Goal: Information Seeking & Learning: Learn about a topic

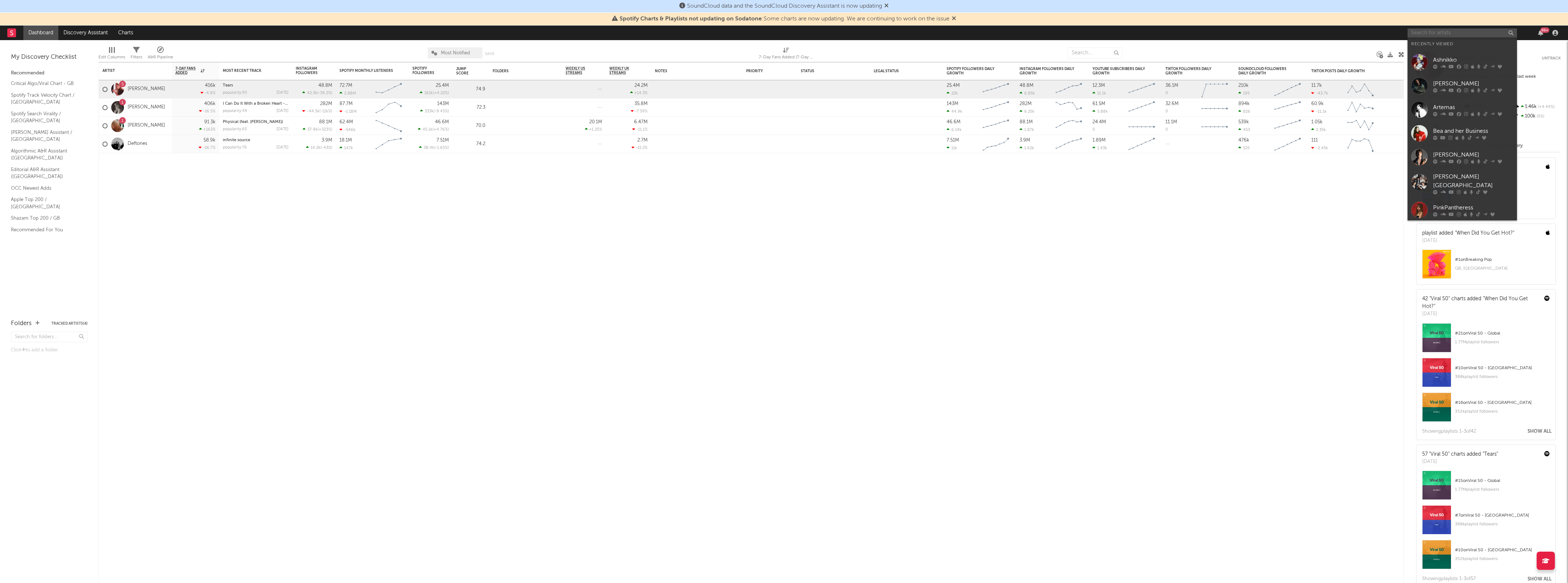
click at [1427, 33] on input "text" at bounding box center [1462, 33] width 109 height 9
type input "kenya gra"
click at [1416, 49] on div at bounding box center [1420, 50] width 17 height 17
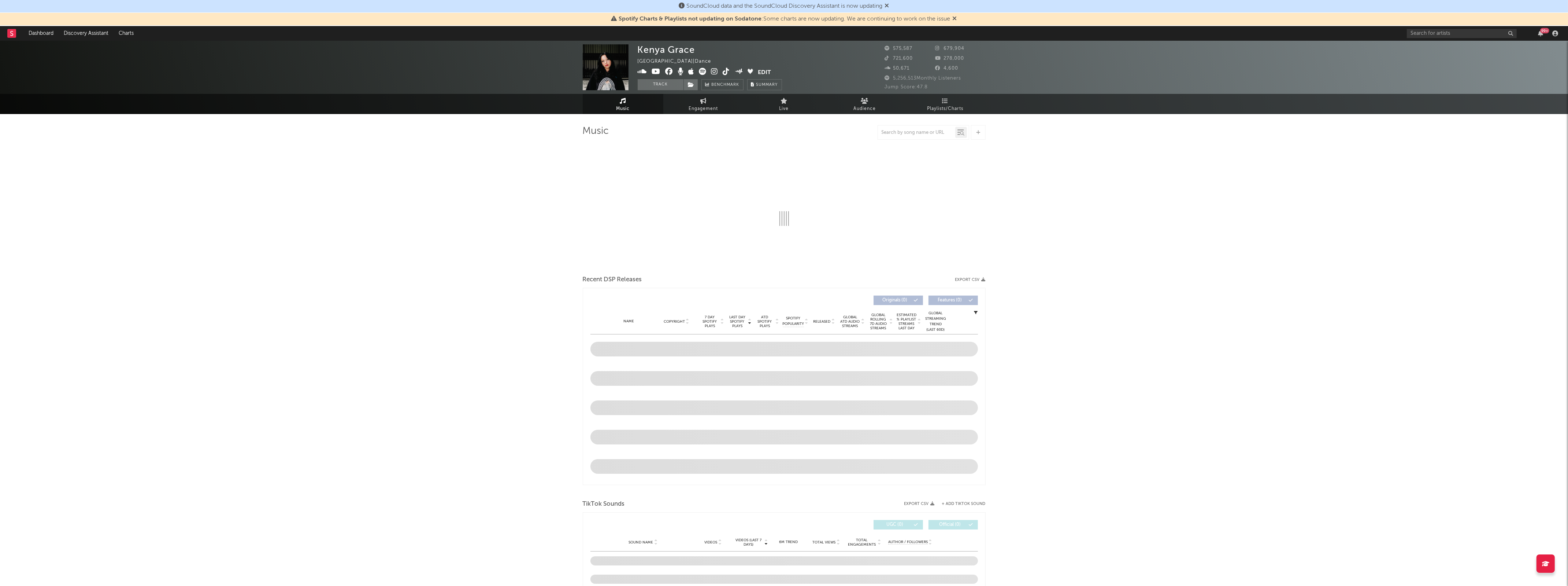
select select "6m"
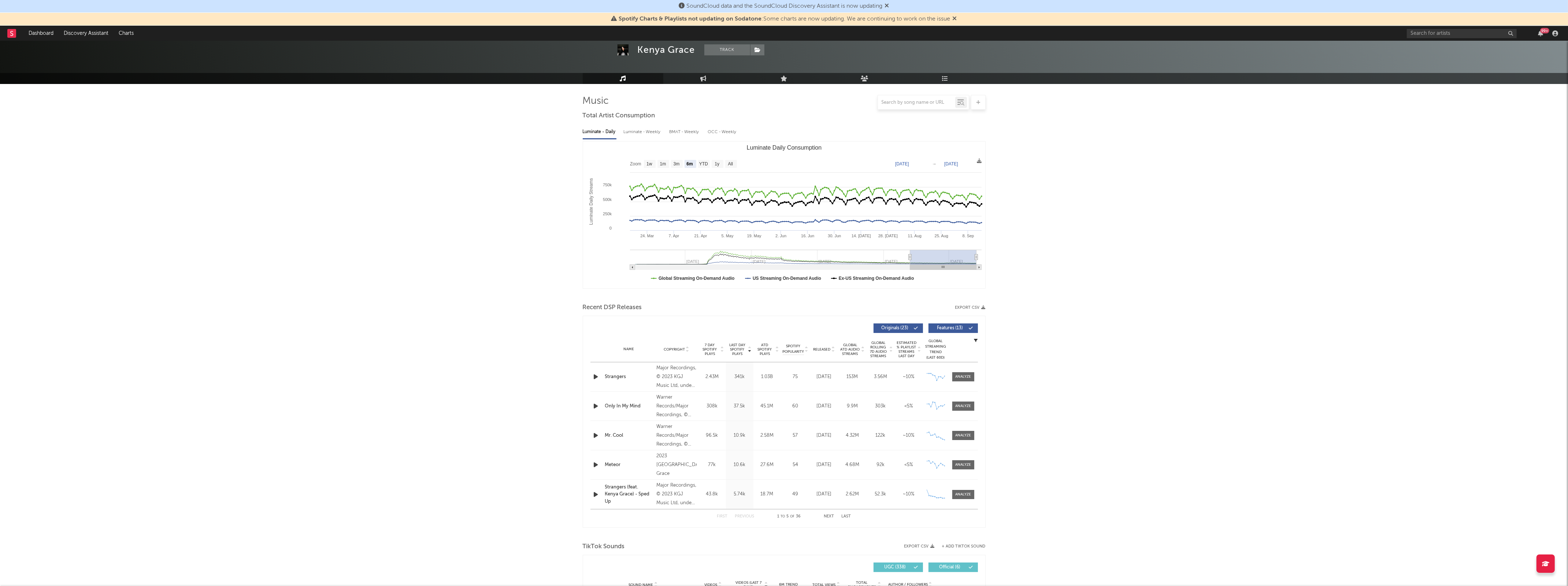
scroll to position [211, 0]
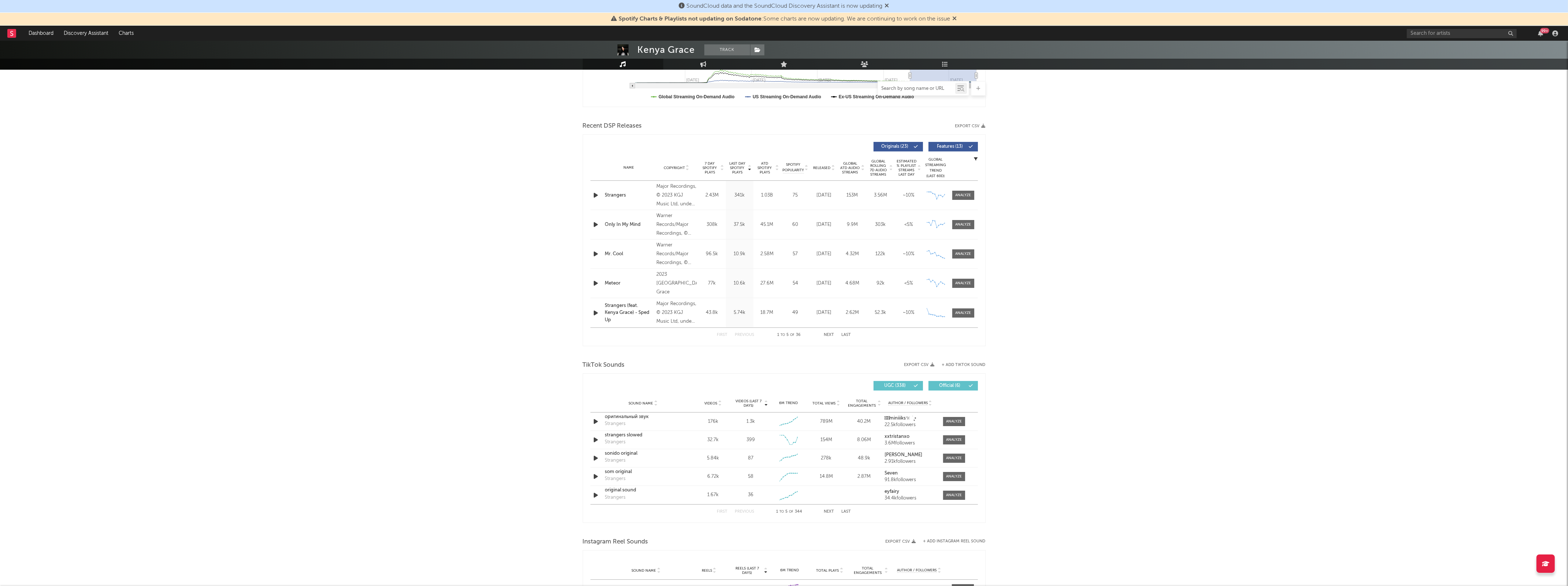
click at [927, 88] on input "text" at bounding box center [917, 89] width 78 height 6
type input "strangers"
click at [714, 403] on span "Videos" at bounding box center [711, 403] width 13 height 4
click at [951, 422] on div at bounding box center [954, 422] width 16 height 6
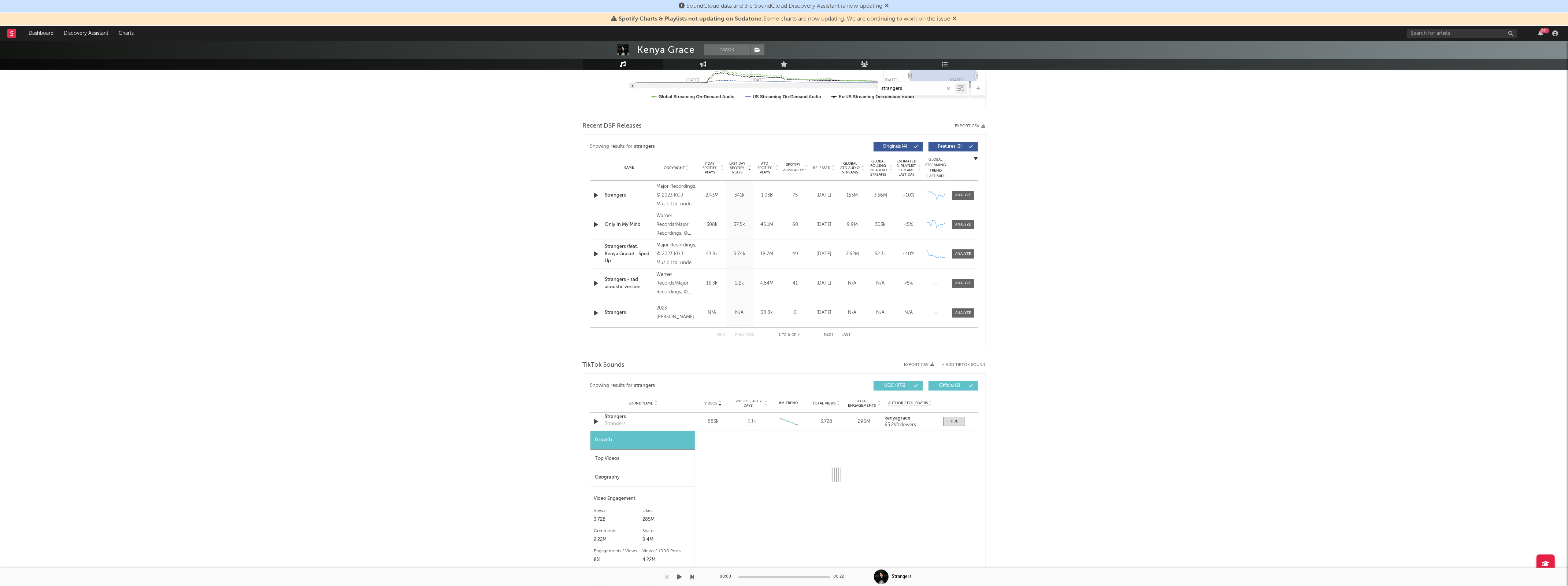
select select "6m"
